Goal: Find specific page/section: Find specific page/section

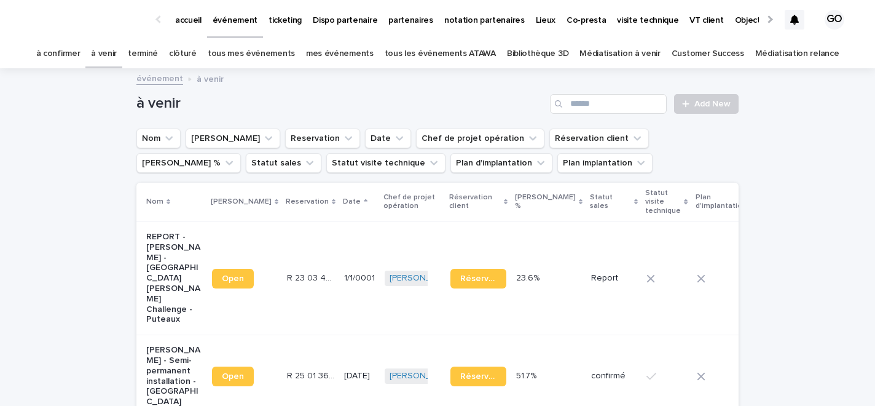
click at [463, 52] on link "tous les événements ATAWA" at bounding box center [440, 53] width 111 height 29
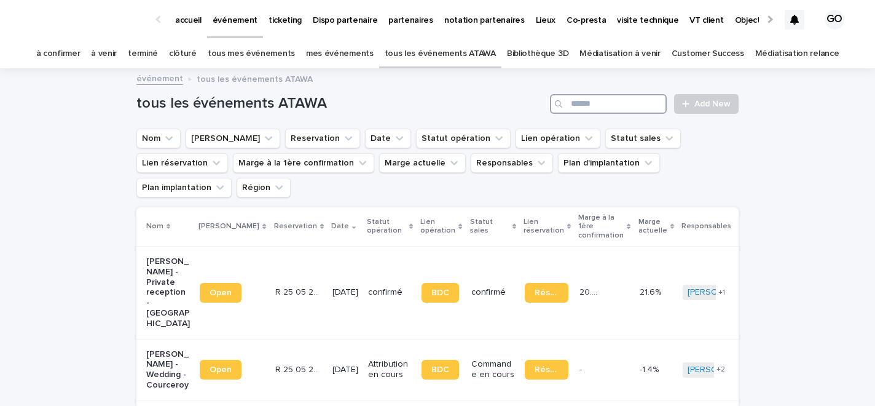
click at [579, 106] on input "Search" at bounding box center [608, 104] width 117 height 20
click at [549, 61] on link "Bibliothèque 3D" at bounding box center [537, 53] width 61 height 29
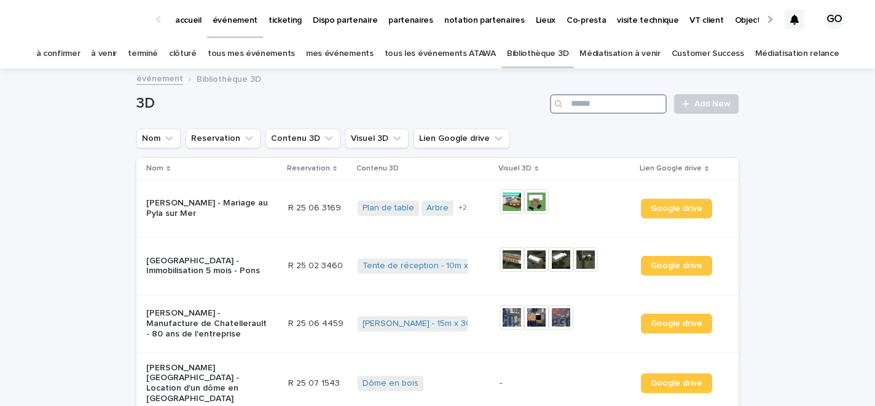
click at [584, 111] on input "Search" at bounding box center [608, 104] width 117 height 20
click at [362, 146] on button "Visuel 3D" at bounding box center [376, 138] width 63 height 20
click at [288, 149] on ul "Nom Reservation Contenu 3D Visuel 3D is empty Lien Google drive" at bounding box center [323, 138] width 379 height 25
click at [291, 136] on button "Contenu 3D" at bounding box center [303, 138] width 75 height 20
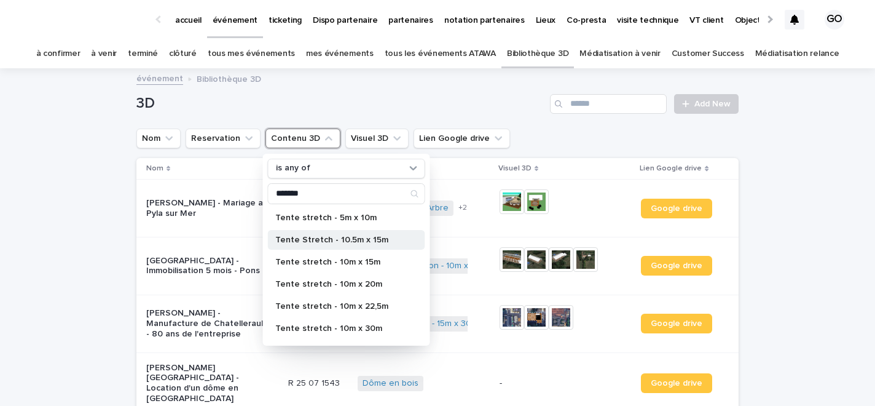
type input "*******"
click at [326, 234] on div "Tente Stretch - 10.5m x 15m" at bounding box center [346, 240] width 157 height 20
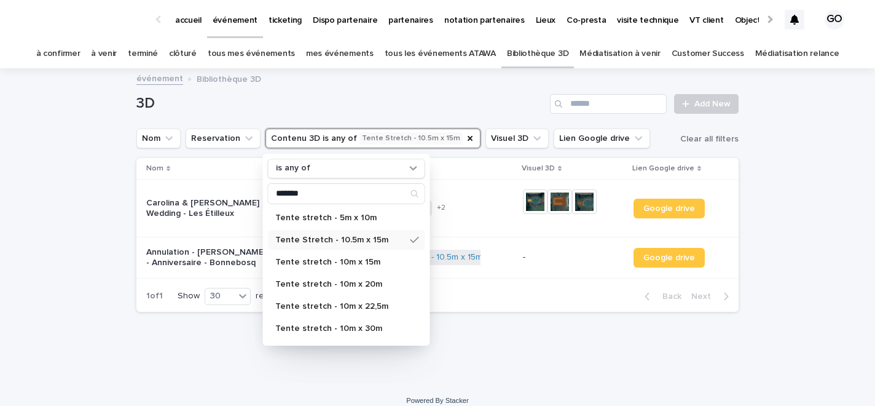
click at [76, 240] on div "Loading... Saving… Loading... Saving… 3D Add New Nom Reservation Contenu 3D is …" at bounding box center [437, 226] width 875 height 314
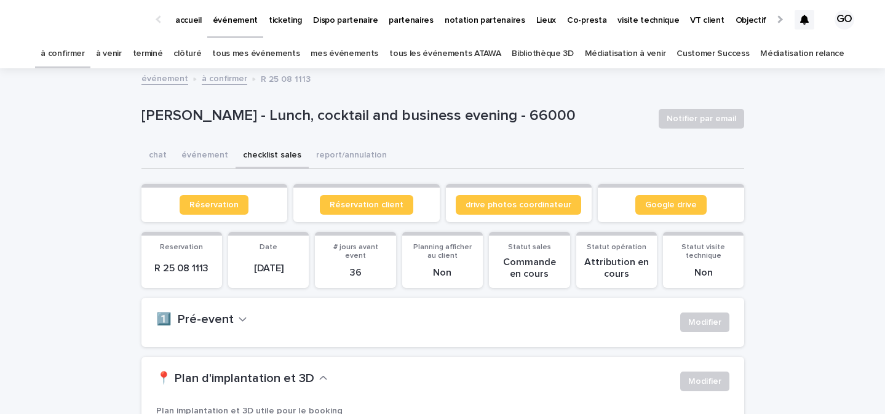
click at [792, 27] on div "accueil événement ticketing Dispo partenaire partenaires notation partenaires L…" at bounding box center [442, 19] width 885 height 39
click at [811, 19] on div at bounding box center [804, 20] width 20 height 20
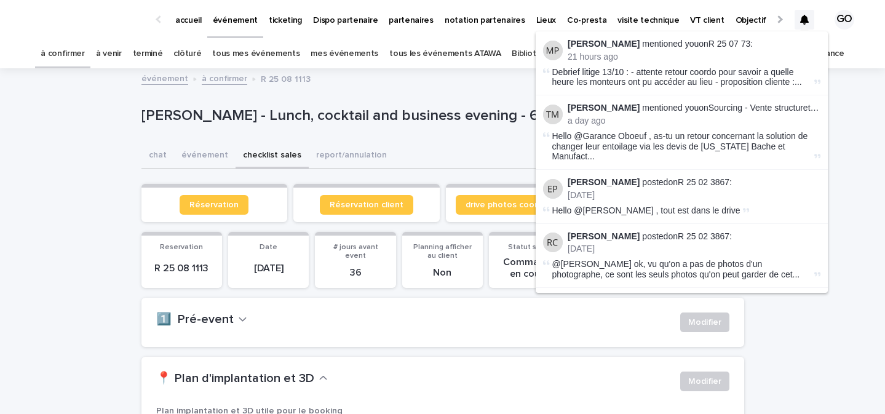
click at [85, 55] on link "à confirmer" at bounding box center [63, 53] width 44 height 29
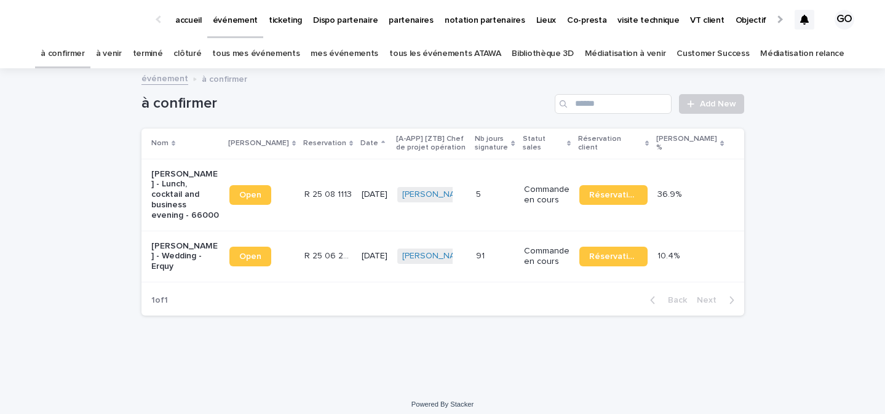
click at [157, 250] on p "Valfroy de [PERSON_NAME] - Wedding - Erquy" at bounding box center [185, 256] width 68 height 31
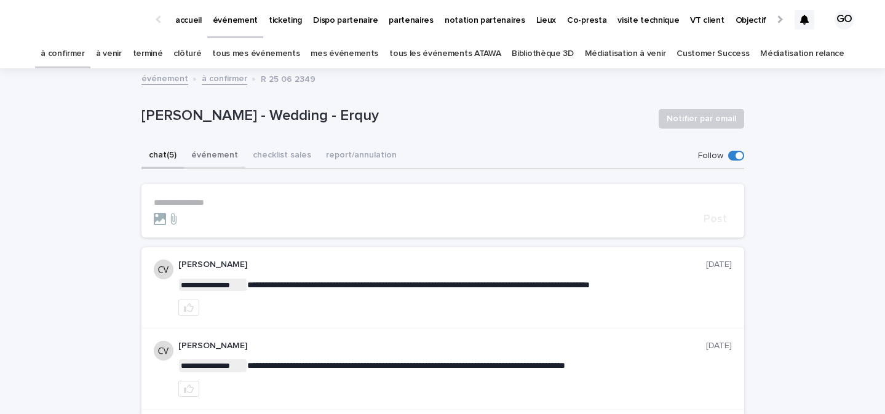
click at [215, 152] on button "événement" at bounding box center [214, 156] width 61 height 26
